Goal: Task Accomplishment & Management: Manage account settings

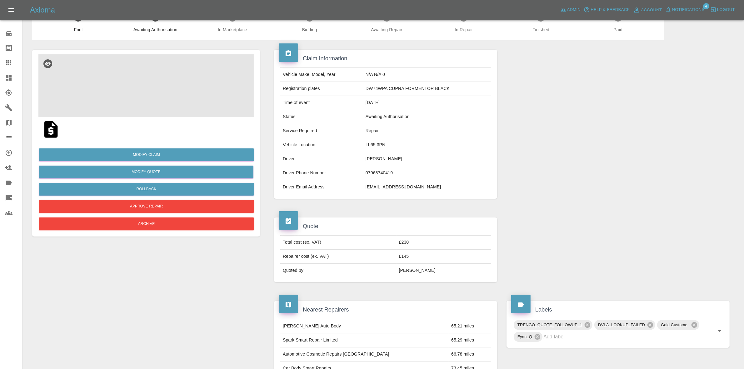
scroll to position [39, 0]
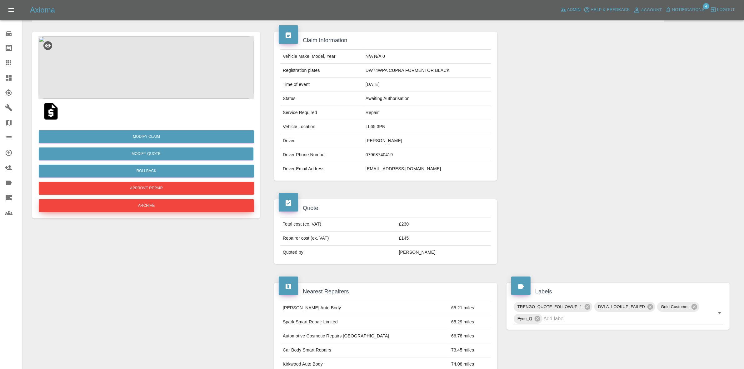
click at [157, 201] on button "Archive" at bounding box center [146, 205] width 215 height 13
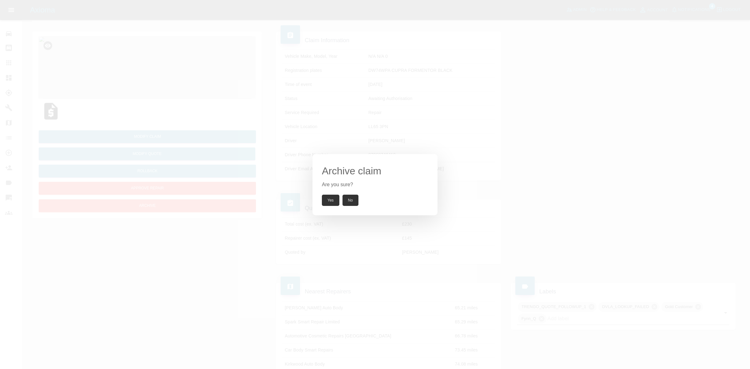
click at [333, 200] on button "Yes" at bounding box center [330, 200] width 17 height 11
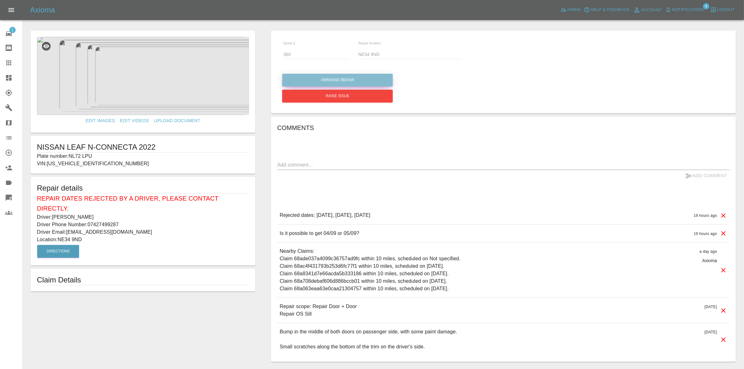
click at [345, 83] on button "Arrange Repair" at bounding box center [337, 80] width 111 height 13
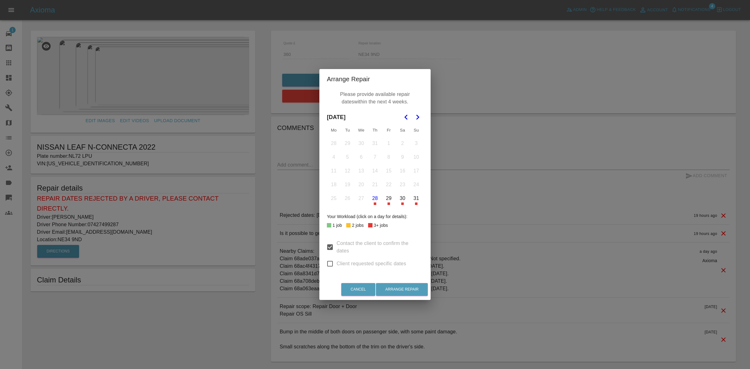
click at [330, 263] on input "Client requested specific dates" at bounding box center [329, 263] width 13 height 13
checkbox input "true"
click at [415, 119] on icon "Go to the Next Month" at bounding box center [417, 116] width 7 height 7
click at [346, 157] on button "9" at bounding box center [347, 157] width 13 height 13
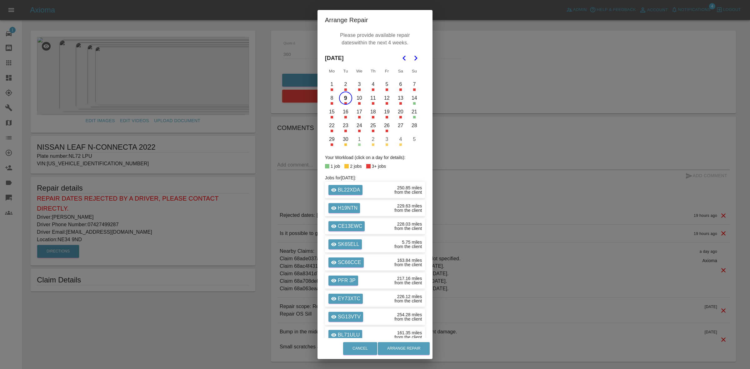
click at [359, 100] on button "10" at bounding box center [359, 98] width 13 height 13
click at [409, 350] on button "Arrange Repair" at bounding box center [404, 348] width 52 height 13
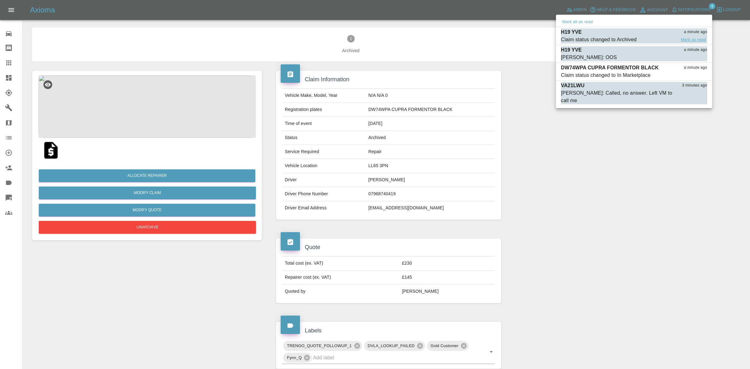
click at [696, 37] on button "Mark as read" at bounding box center [692, 39] width 27 height 7
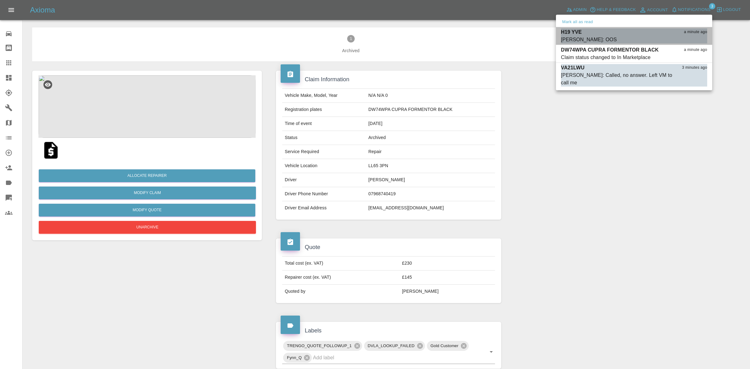
click at [691, 39] on button "Mark as read" at bounding box center [692, 39] width 27 height 7
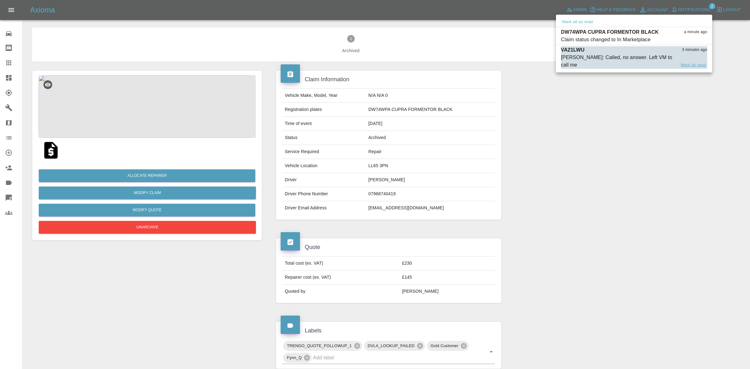
click at [691, 63] on button "Mark as read" at bounding box center [692, 65] width 27 height 7
drag, startPoint x: 677, startPoint y: 140, endPoint x: 674, endPoint y: 141, distance: 4.1
click at [676, 141] on div at bounding box center [375, 184] width 750 height 369
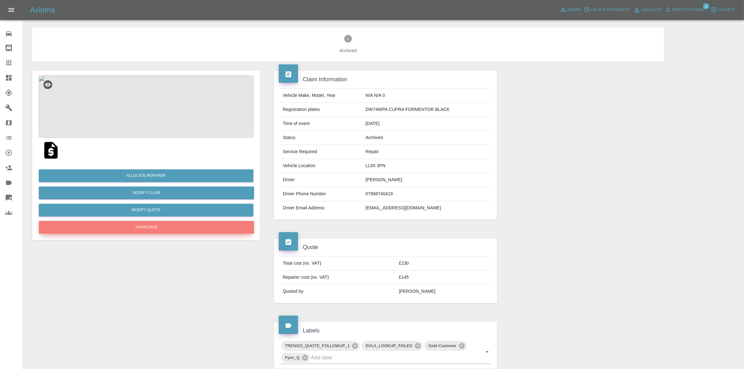
click at [157, 226] on button "Unarchive" at bounding box center [146, 227] width 215 height 13
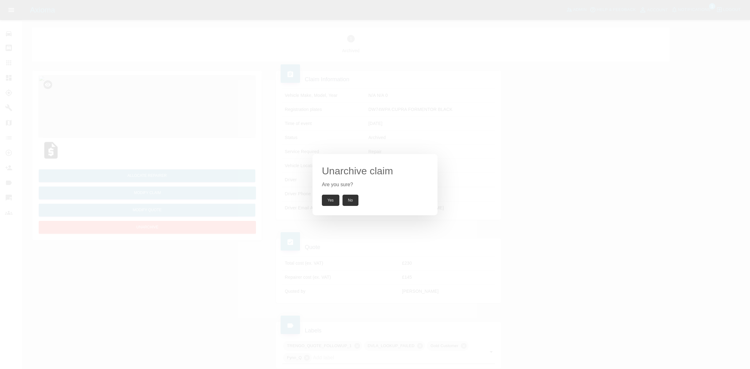
click at [331, 196] on button "Yes" at bounding box center [330, 200] width 17 height 11
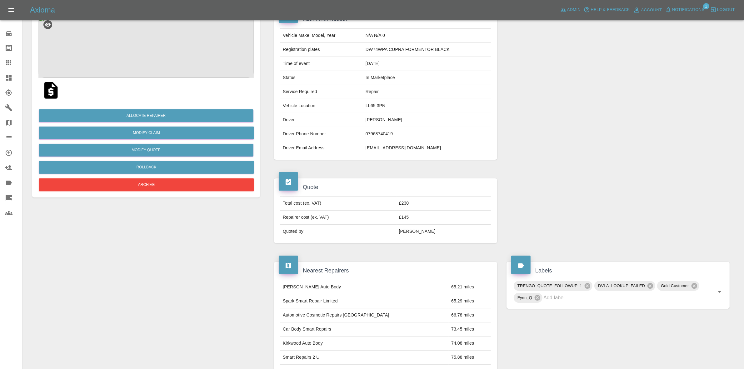
scroll to position [78, 0]
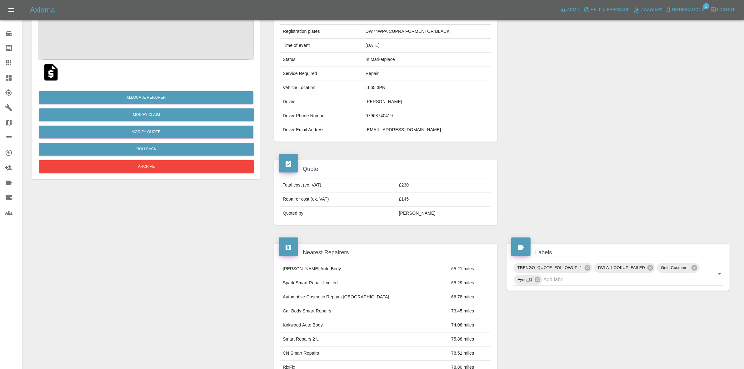
click at [0, 76] on link "Dashboard" at bounding box center [11, 77] width 22 height 15
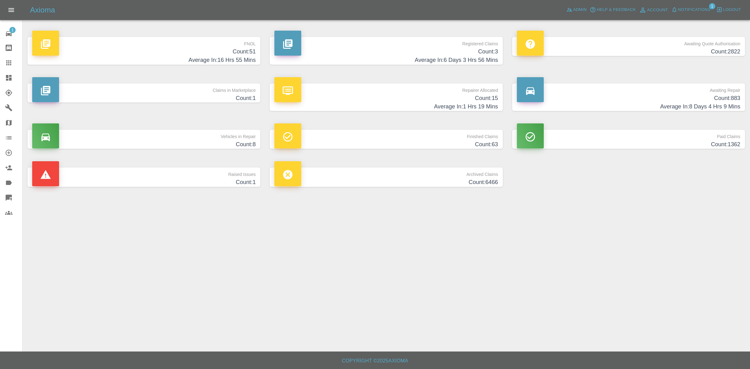
click at [451, 92] on p "Repairer Allocated" at bounding box center [385, 88] width 223 height 11
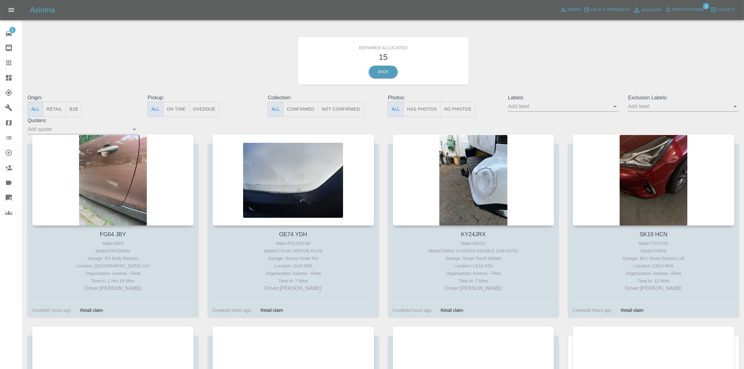
click at [58, 112] on button "Retail" at bounding box center [54, 109] width 23 height 15
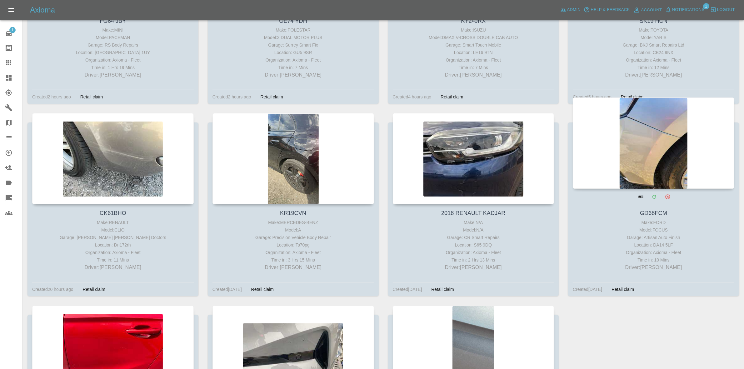
scroll to position [375, 0]
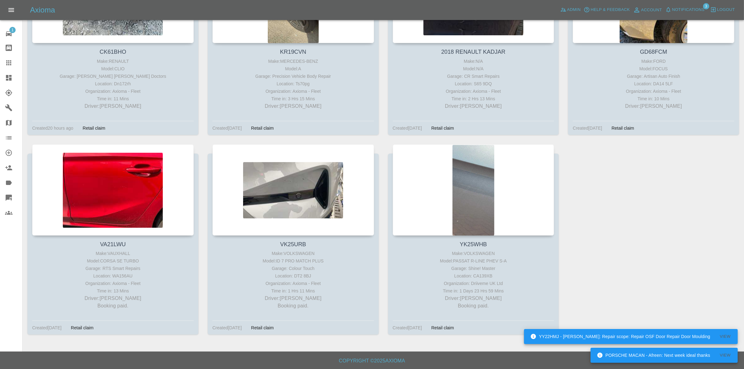
click at [0, 78] on link "Dashboard" at bounding box center [11, 77] width 22 height 15
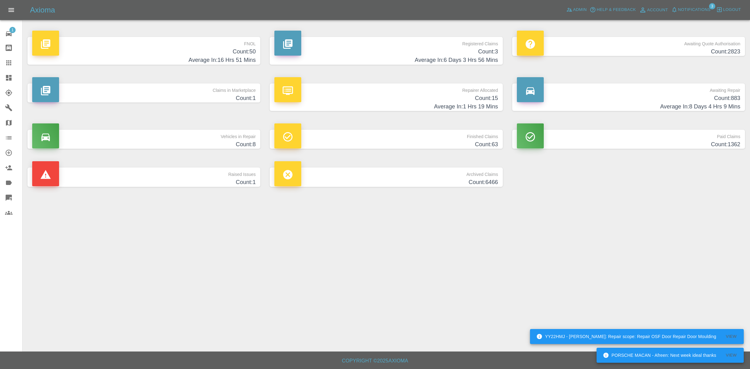
click at [684, 9] on span "Notifications" at bounding box center [694, 9] width 32 height 7
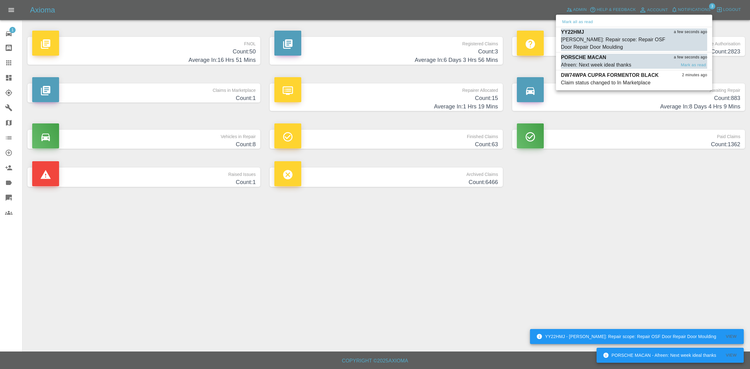
click at [637, 58] on div "PORSCHE MACAN a few seconds ago" at bounding box center [634, 57] width 146 height 7
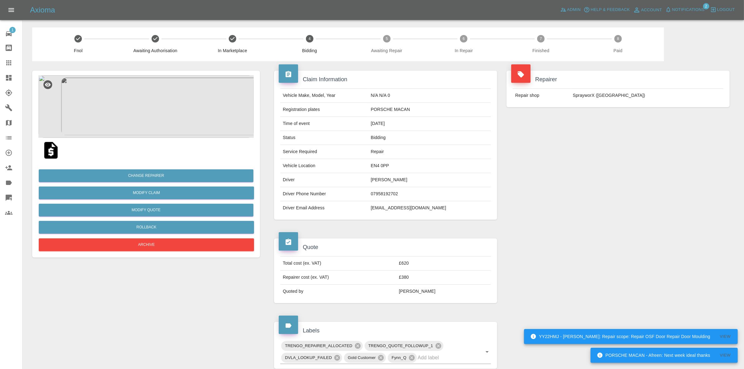
click at [687, 7] on span "Notifications" at bounding box center [688, 9] width 32 height 7
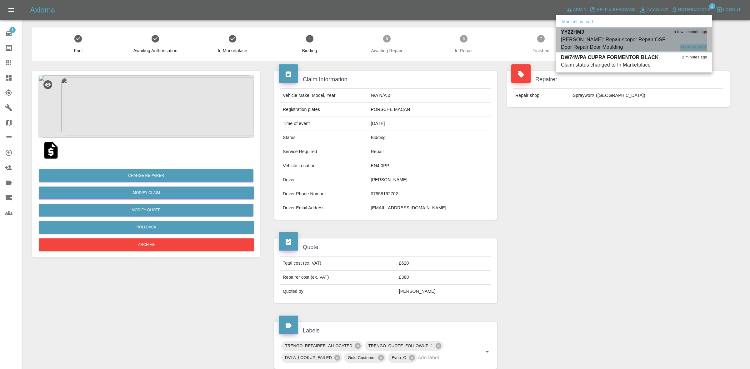
click at [686, 47] on button "Mark as read" at bounding box center [692, 47] width 27 height 7
drag, startPoint x: 648, startPoint y: 126, endPoint x: 634, endPoint y: 135, distance: 16.2
click at [646, 130] on div at bounding box center [375, 184] width 750 height 369
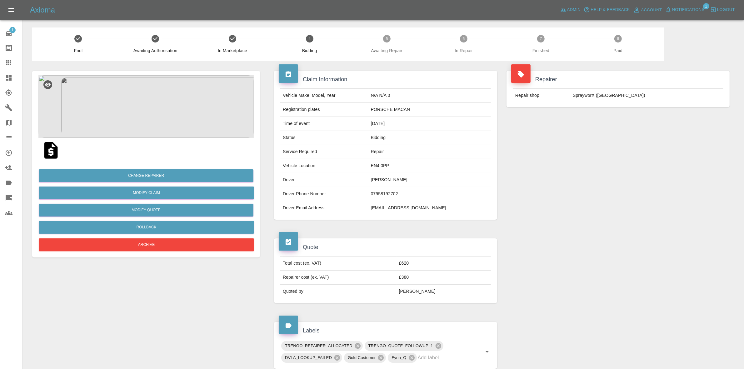
click at [654, 148] on div "Repairer Repair shop SprayworX (Kent)" at bounding box center [618, 145] width 232 height 168
click at [143, 108] on img at bounding box center [145, 106] width 215 height 62
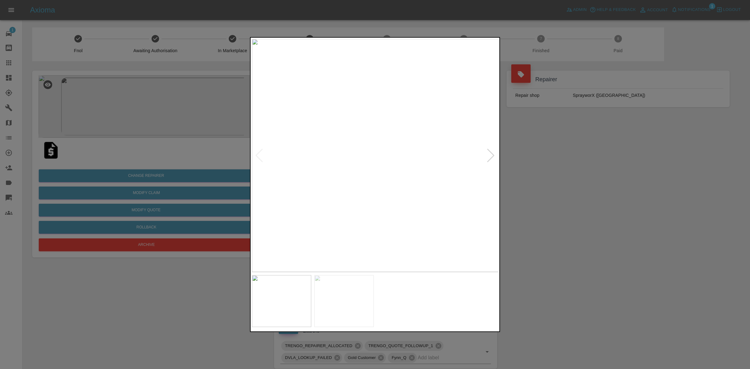
click at [145, 136] on div at bounding box center [375, 184] width 750 height 369
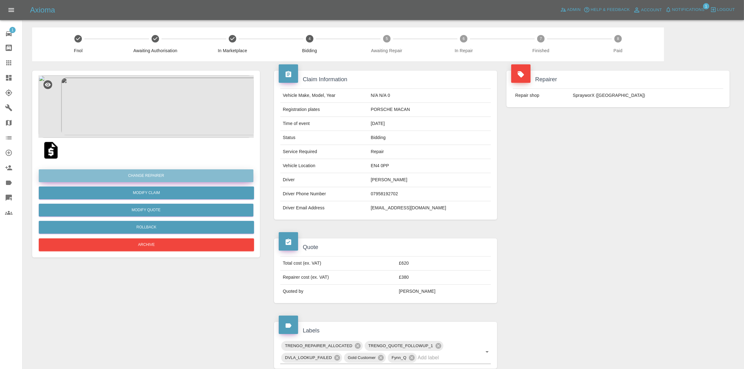
click at [150, 176] on button "Change Repairer" at bounding box center [146, 175] width 215 height 13
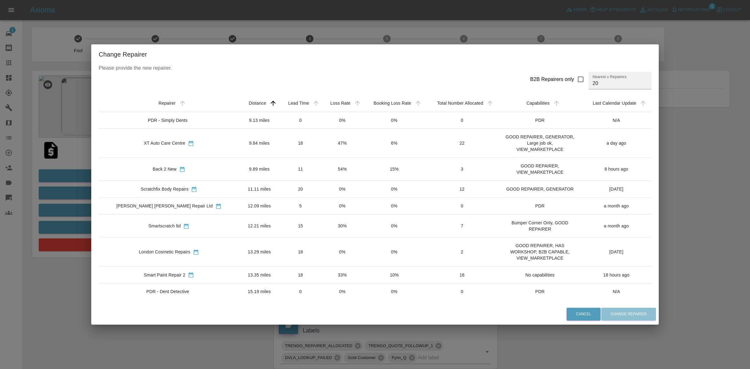
click at [321, 160] on td "54%" at bounding box center [341, 169] width 41 height 23
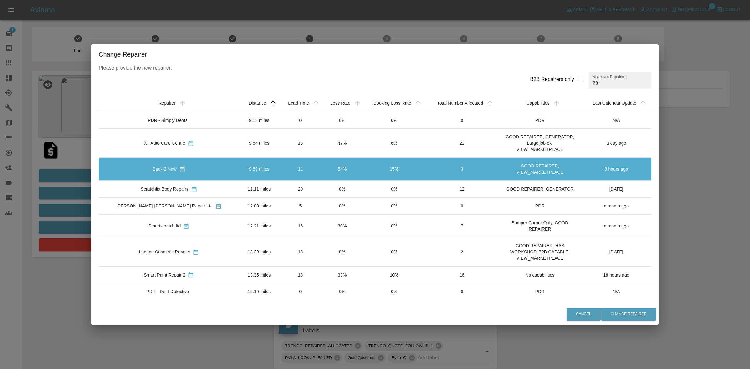
drag, startPoint x: 323, startPoint y: 140, endPoint x: 335, endPoint y: 153, distance: 17.7
click at [324, 141] on td "47%" at bounding box center [341, 143] width 41 height 29
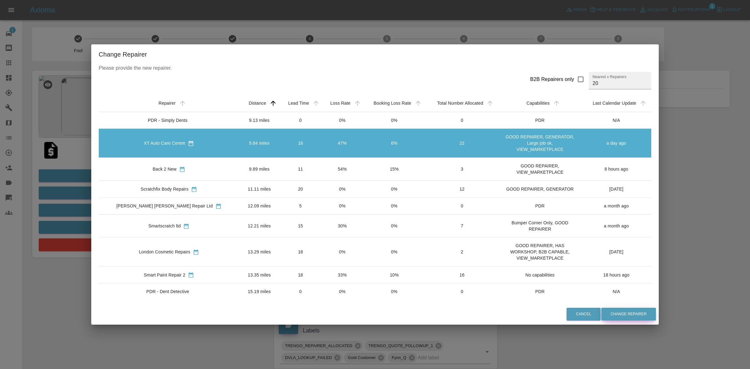
click at [601, 309] on button "Change Repairer" at bounding box center [628, 314] width 55 height 13
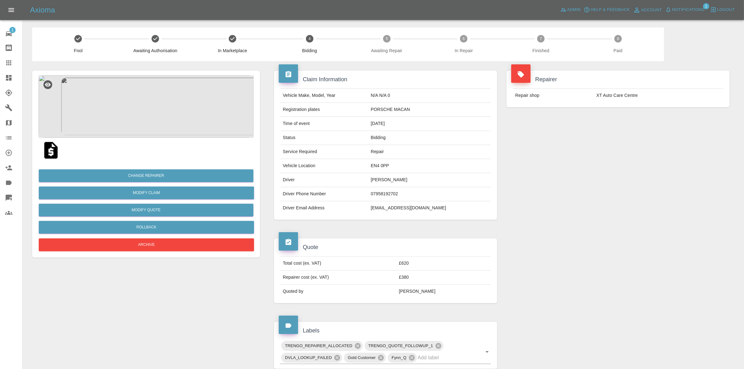
drag, startPoint x: 659, startPoint y: 124, endPoint x: 654, endPoint y: 123, distance: 6.0
click at [659, 124] on div "Repairer Repair shop XT Auto Care Centre" at bounding box center [618, 145] width 232 height 168
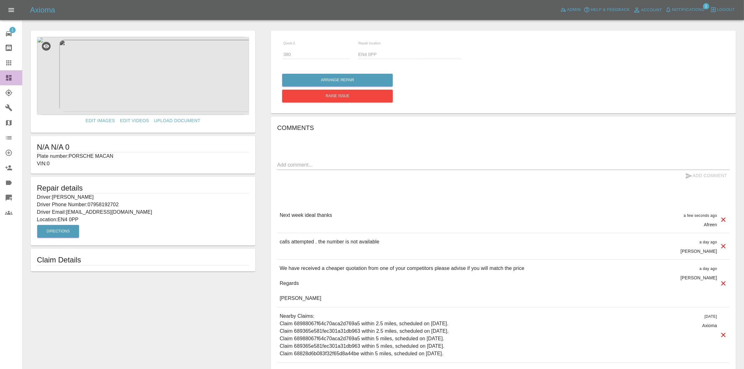
click at [0, 79] on link "Dashboard" at bounding box center [11, 77] width 22 height 15
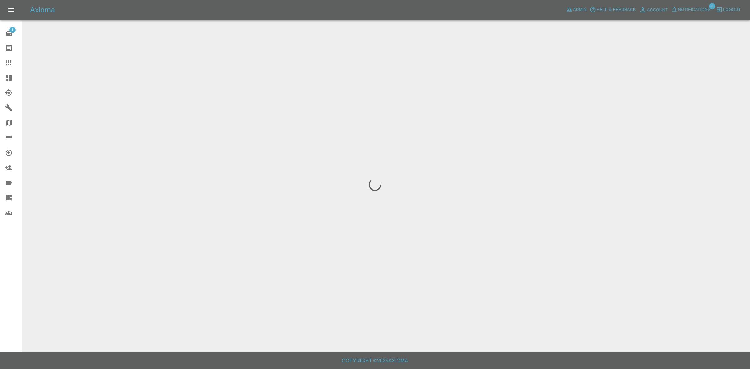
click at [700, 13] on button "Notifications" at bounding box center [690, 10] width 42 height 10
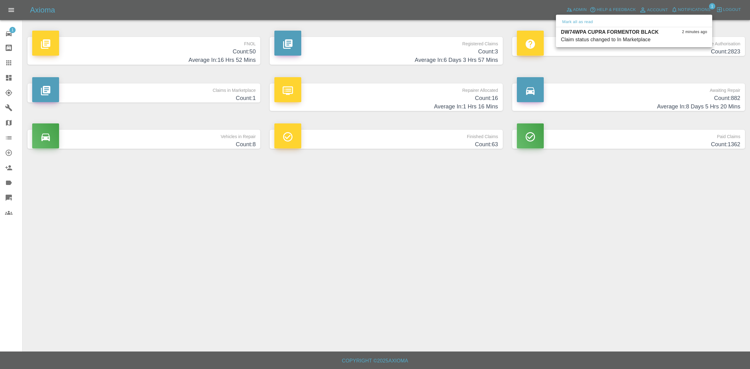
click at [639, 191] on div at bounding box center [375, 184] width 750 height 369
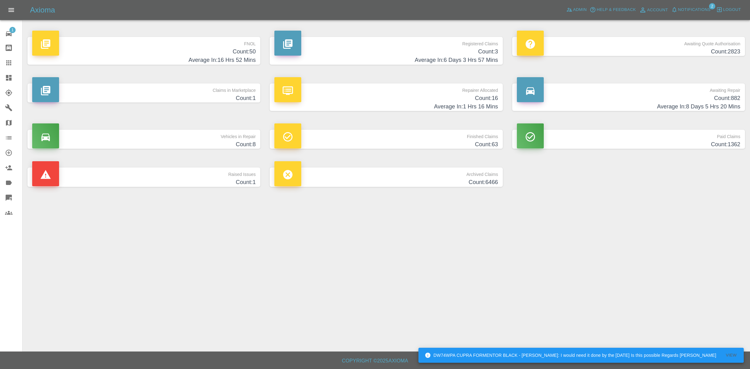
click at [199, 178] on h4 "Count: 1" at bounding box center [143, 182] width 223 height 8
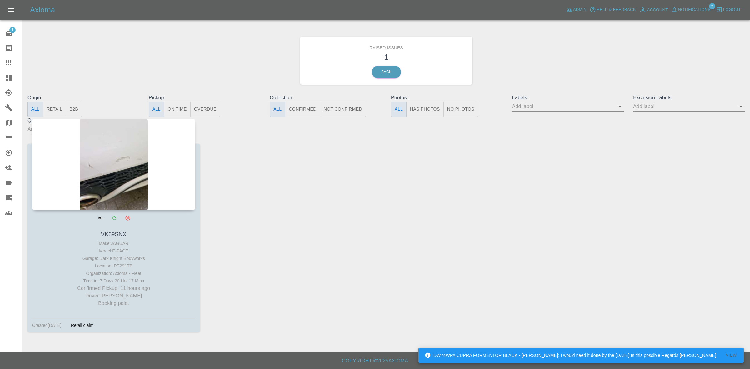
click at [108, 188] on div at bounding box center [113, 164] width 163 height 91
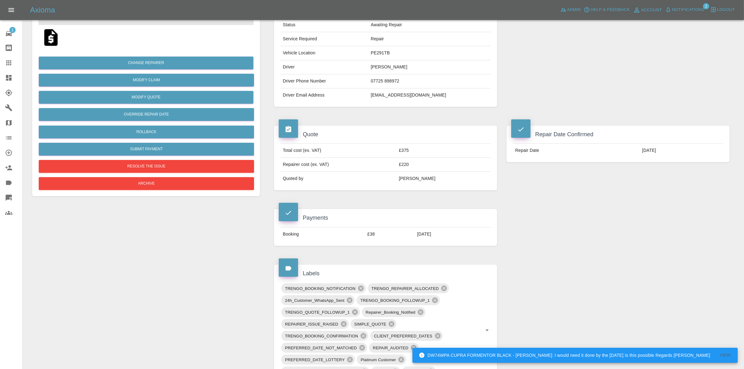
scroll to position [39, 0]
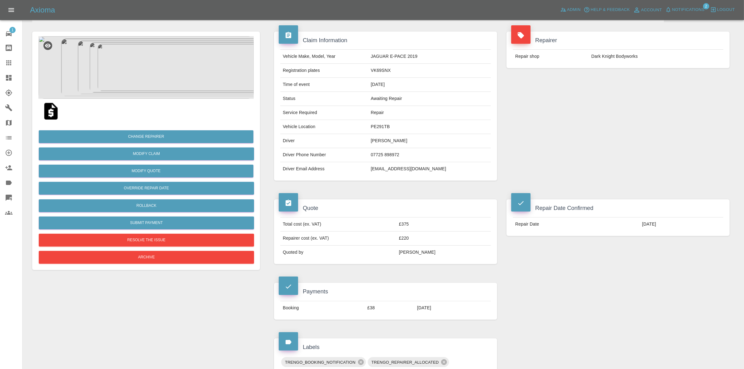
click at [0, 75] on link "Dashboard" at bounding box center [11, 77] width 22 height 15
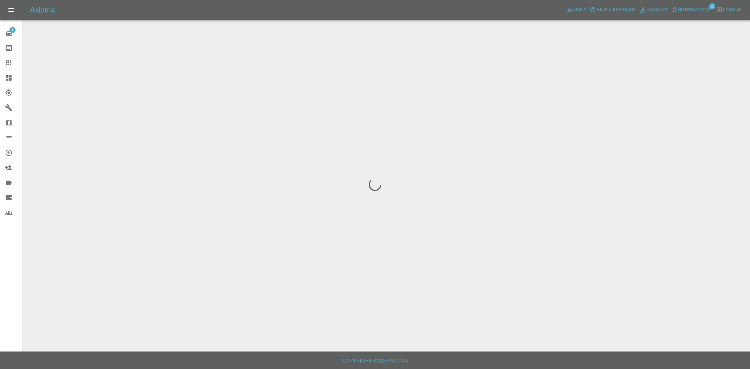
click at [697, 8] on span "Notifications" at bounding box center [694, 9] width 32 height 7
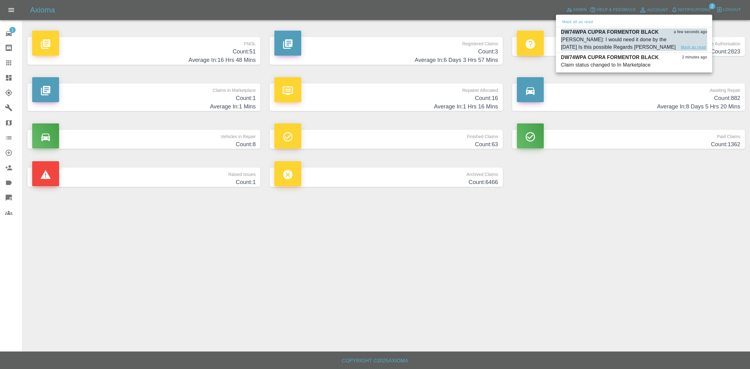
click at [690, 46] on button "Mark as read" at bounding box center [692, 47] width 27 height 7
click at [649, 197] on div at bounding box center [375, 184] width 750 height 369
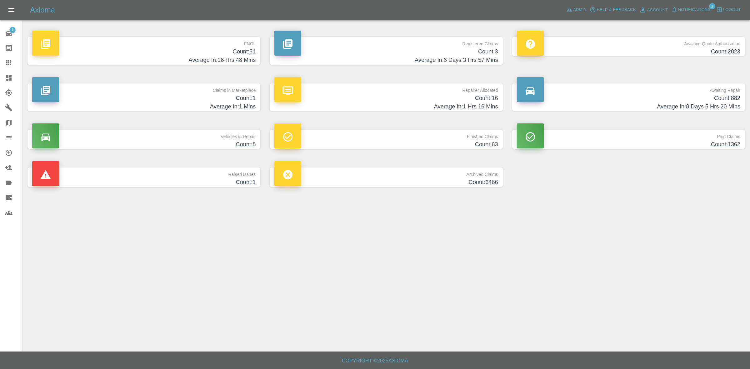
click at [437, 110] on h4 "Average In: 1 Hrs 16 Mins" at bounding box center [385, 106] width 223 height 8
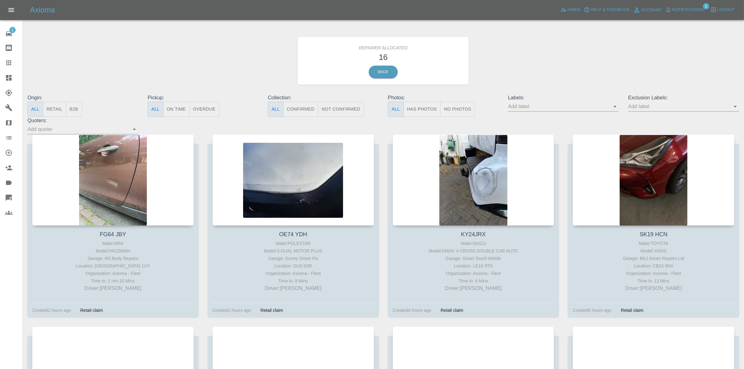
click at [49, 112] on button "Retail" at bounding box center [54, 109] width 23 height 15
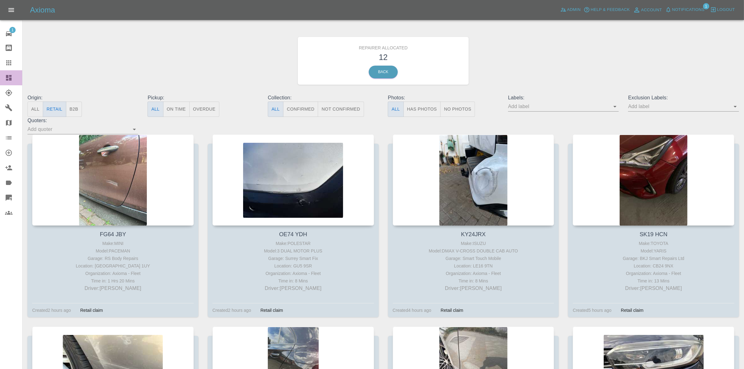
click at [0, 78] on link "Dashboard" at bounding box center [11, 77] width 22 height 15
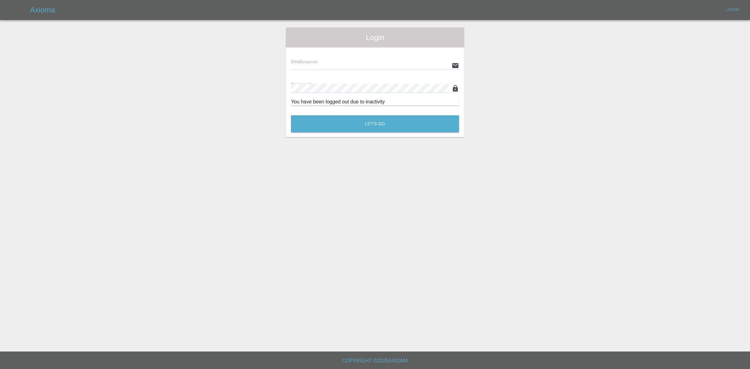
type input "georgecreedon1@icloud.com"
click at [394, 120] on button "Let's Go" at bounding box center [375, 123] width 168 height 17
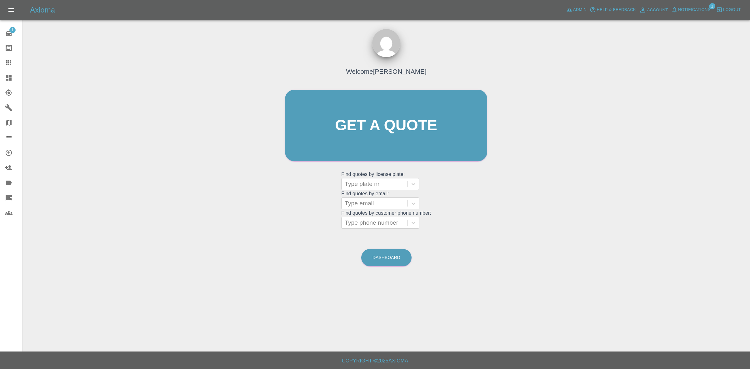
drag, startPoint x: 0, startPoint y: 74, endPoint x: 14, endPoint y: 44, distance: 32.7
click at [0, 74] on link "Dashboard" at bounding box center [11, 77] width 22 height 15
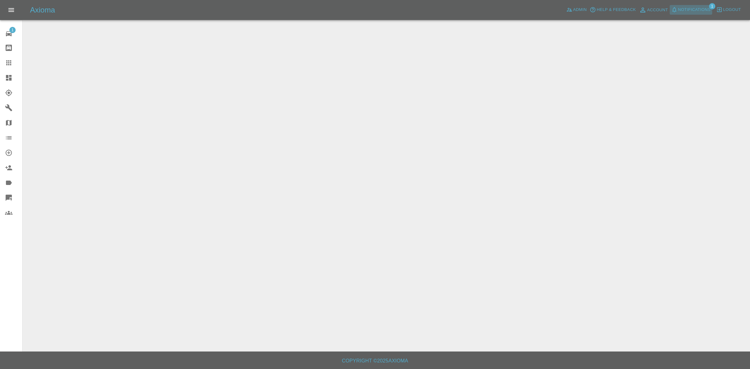
click at [699, 10] on span "Notifications" at bounding box center [694, 9] width 32 height 7
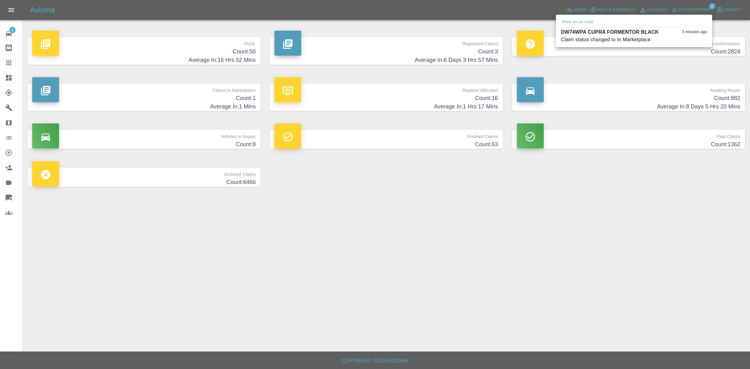
drag, startPoint x: 630, startPoint y: 224, endPoint x: 625, endPoint y: 225, distance: 5.8
click at [630, 224] on div at bounding box center [375, 184] width 750 height 369
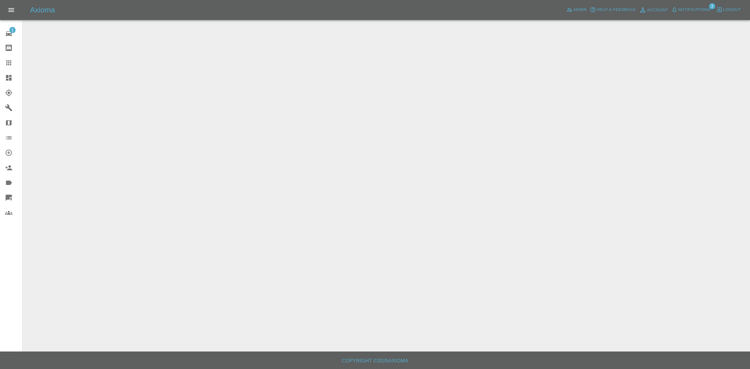
click at [699, 9] on span "Notifications" at bounding box center [694, 9] width 32 height 7
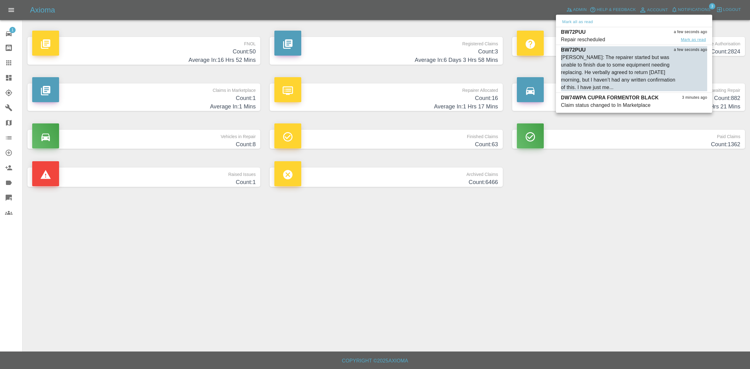
click at [698, 37] on button "Mark as read" at bounding box center [692, 39] width 27 height 7
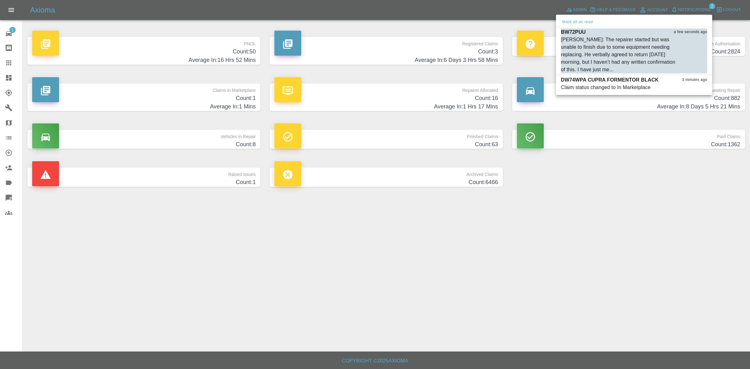
drag, startPoint x: 694, startPoint y: 69, endPoint x: 698, endPoint y: 124, distance: 55.4
click at [694, 69] on button "Mark as read" at bounding box center [692, 69] width 27 height 7
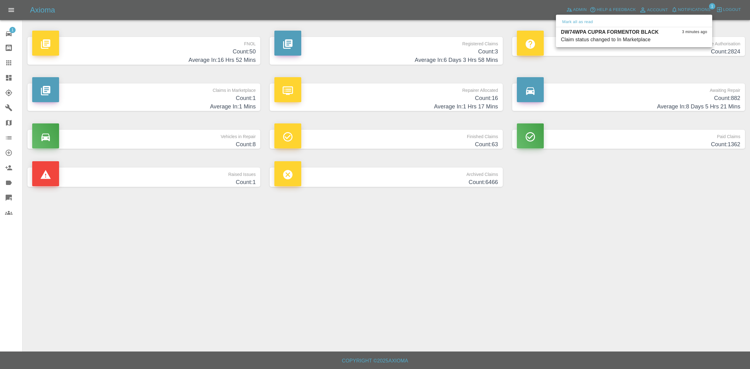
click at [703, 192] on div at bounding box center [375, 184] width 750 height 369
